Goal: Browse casually

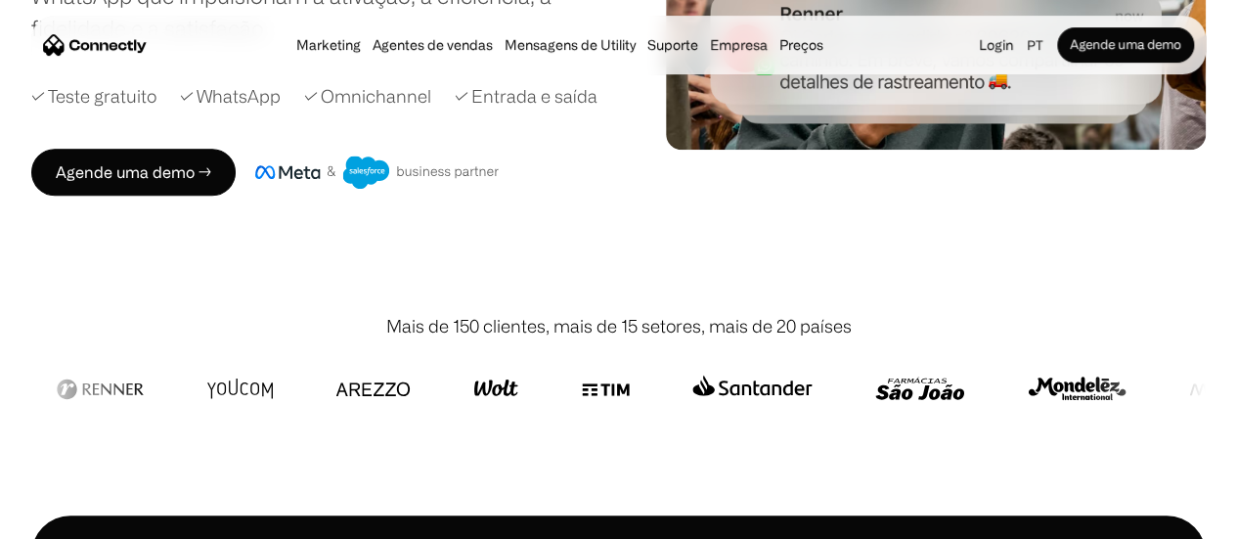
scroll to position [489, 0]
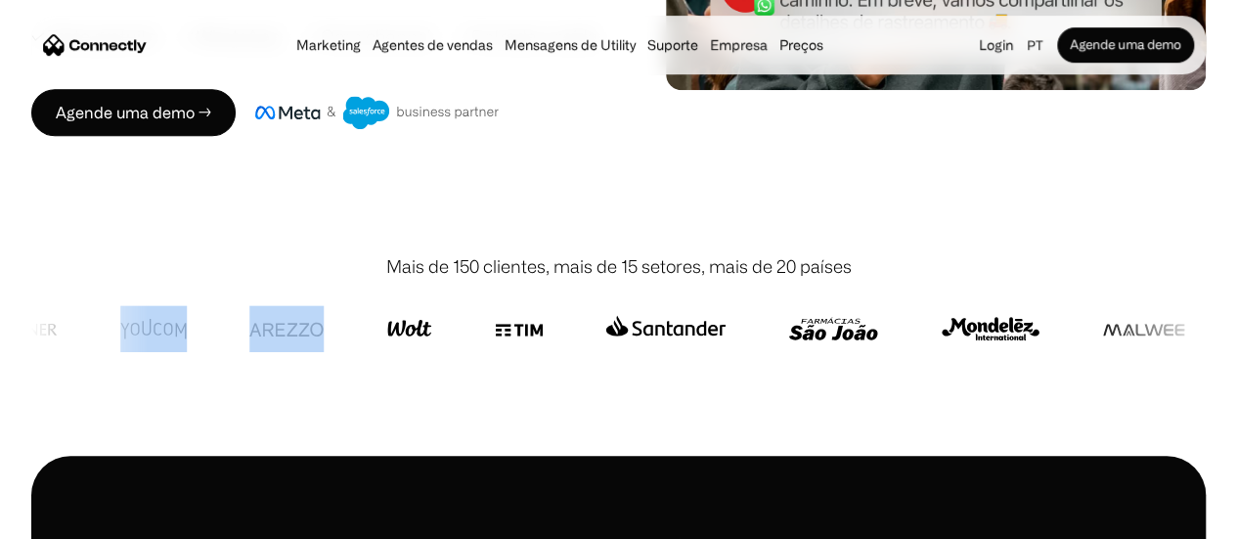
drag, startPoint x: 268, startPoint y: 339, endPoint x: 340, endPoint y: 337, distance: 72.4
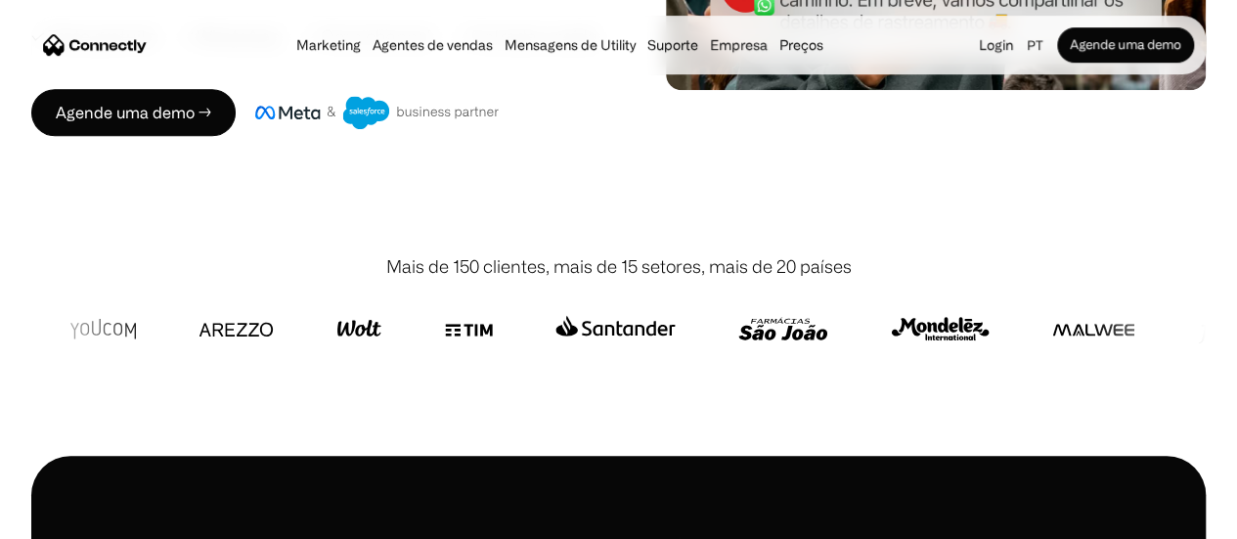
click at [488, 335] on img at bounding box center [469, 328] width 48 height 47
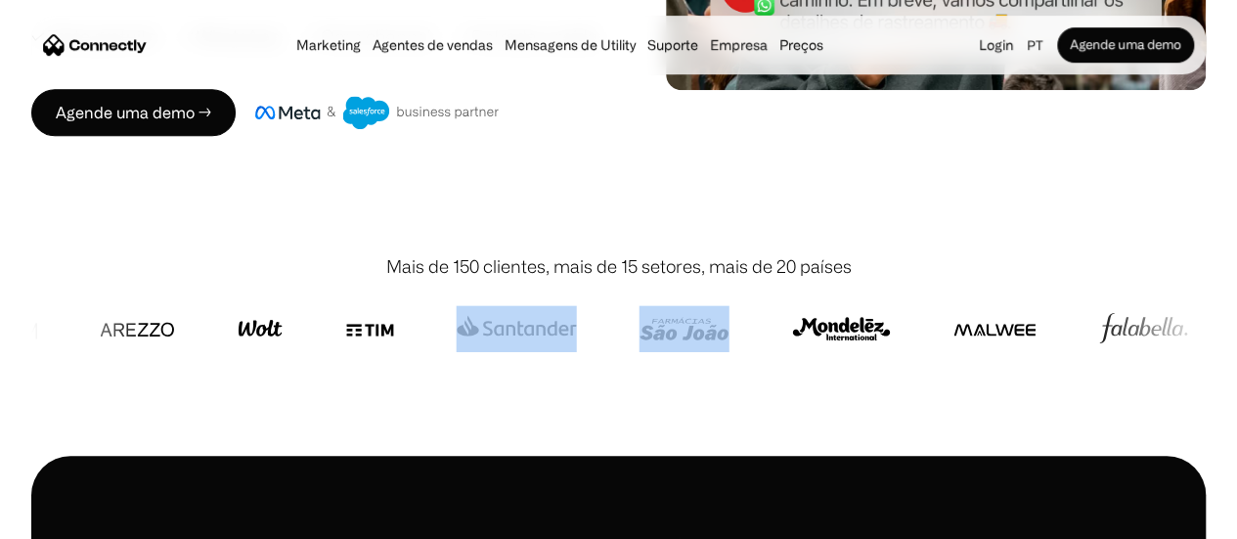
drag, startPoint x: 622, startPoint y: 312, endPoint x: 734, endPoint y: 321, distance: 111.9
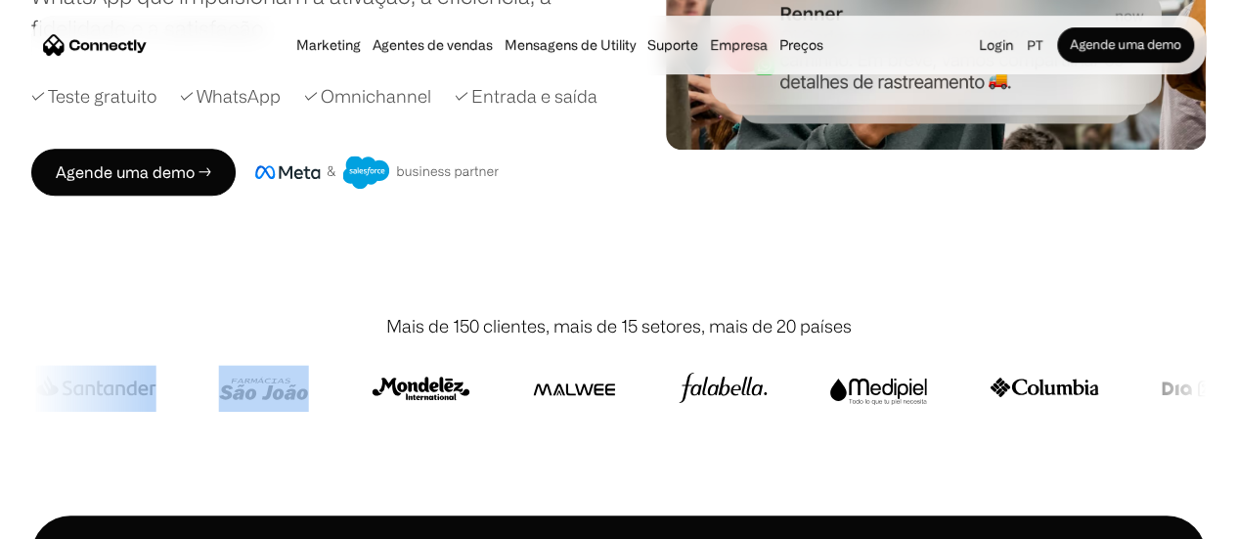
scroll to position [293, 0]
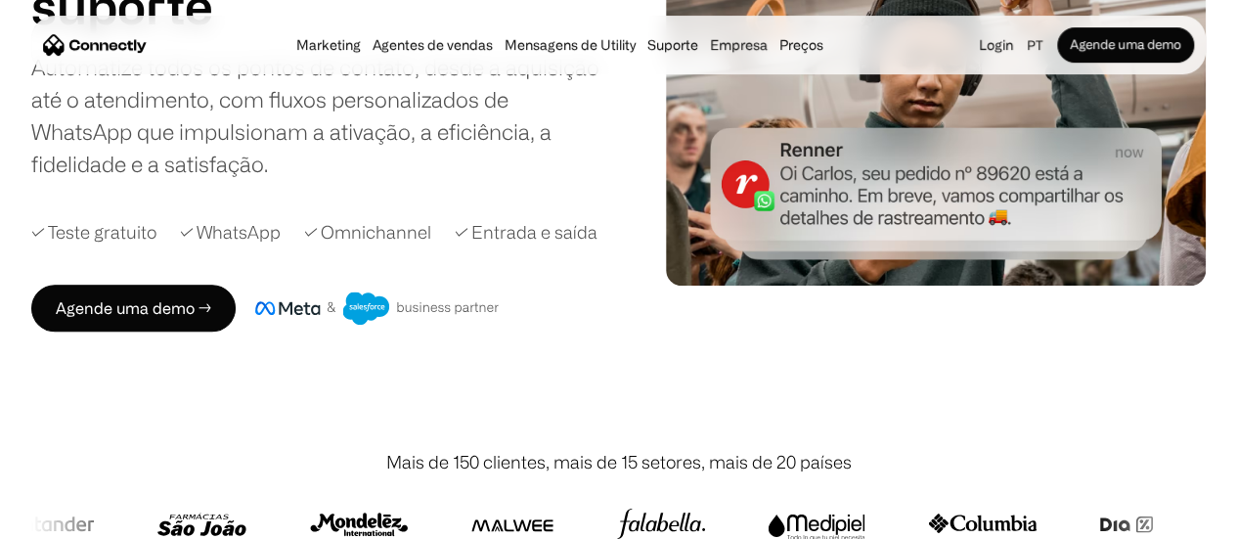
click at [413, 249] on div "Sua plataforma 360° com IA para agentes de vendas suporte utility agentes de ve…" at bounding box center [336, 95] width 611 height 472
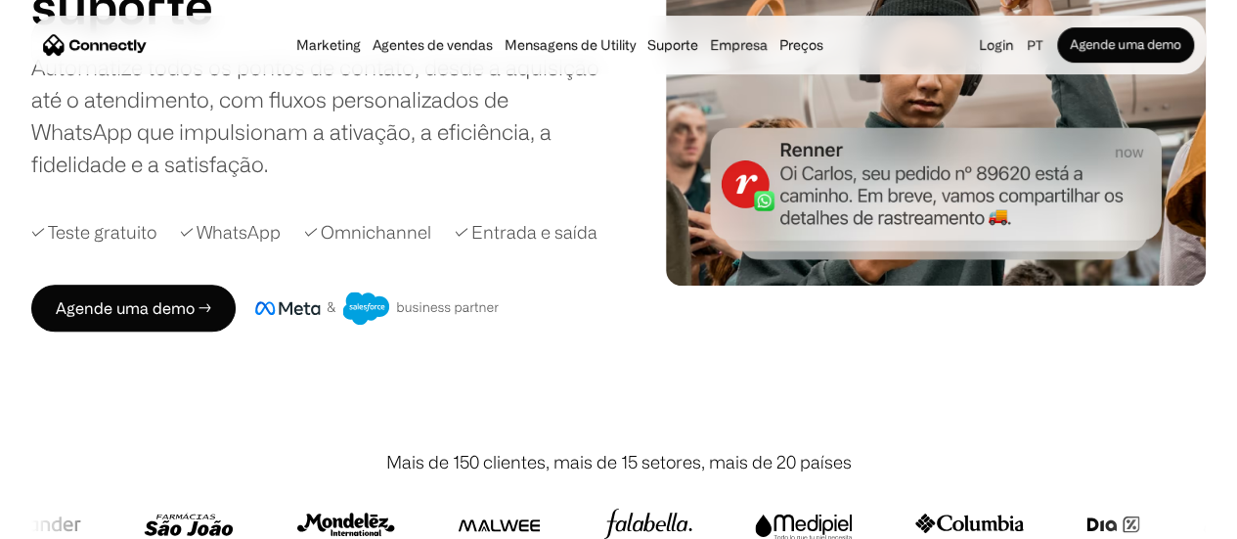
click at [413, 246] on div "✓ Omnichannel" at bounding box center [367, 232] width 127 height 26
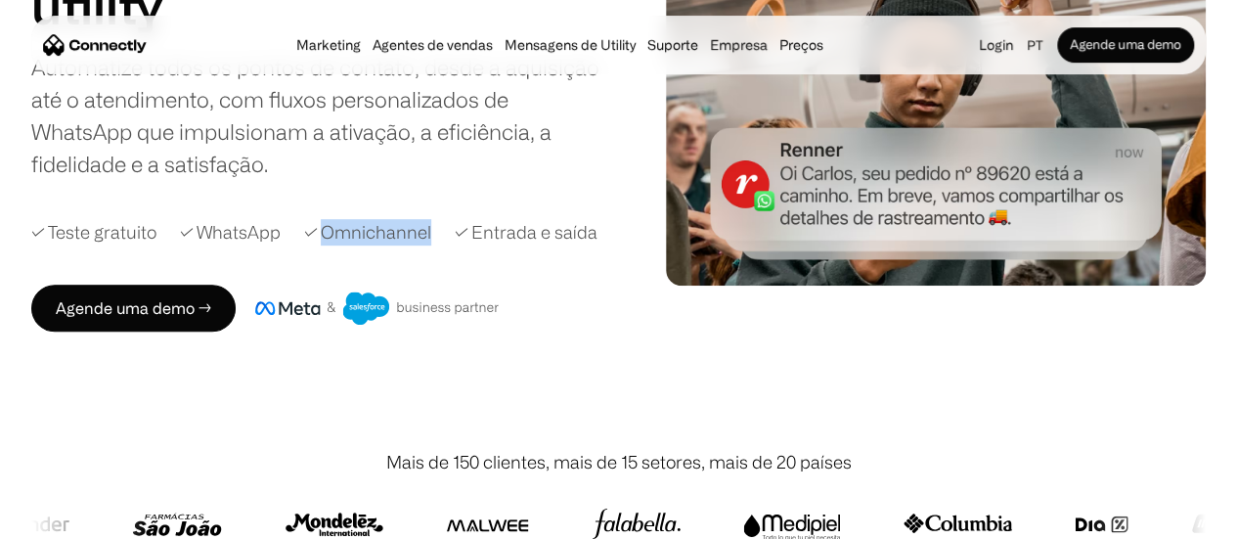
click at [413, 245] on div "✓ Omnichannel" at bounding box center [367, 232] width 127 height 26
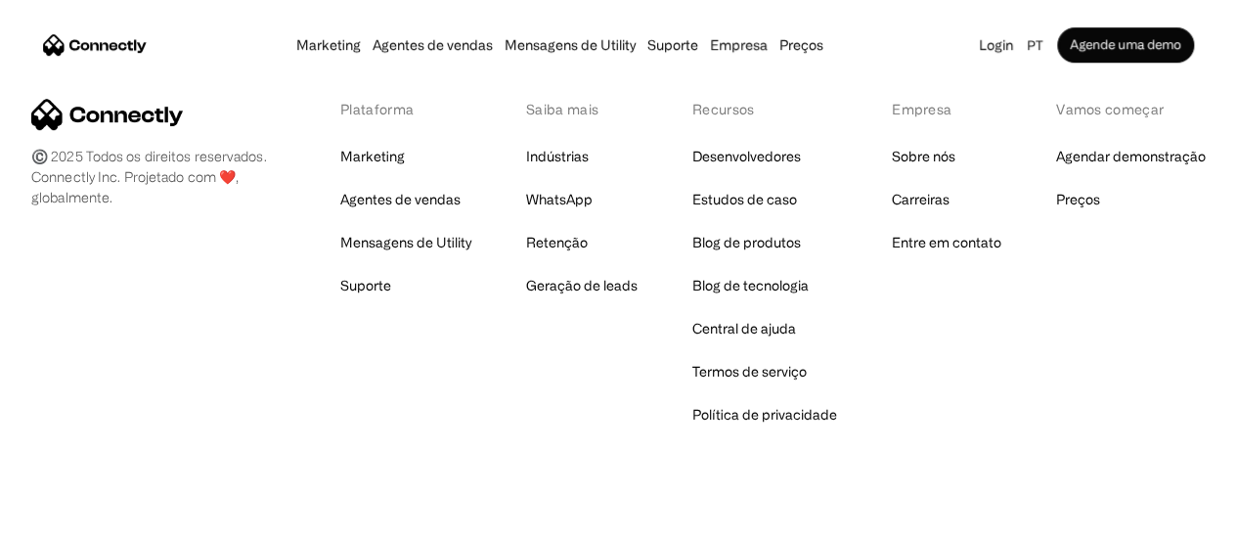
scroll to position [11856, 0]
